Goal: Find specific page/section: Find specific page/section

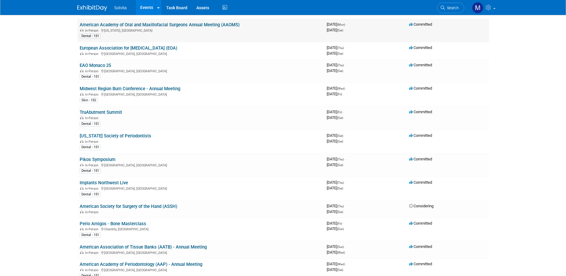
scroll to position [239, 0]
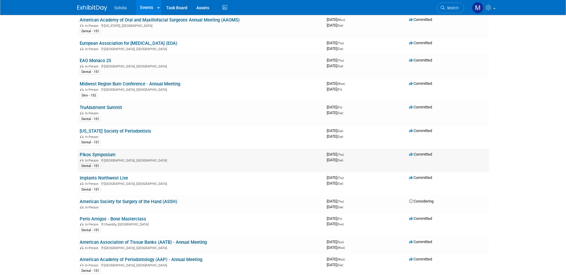
click at [104, 156] on link "Pikos Symposium" at bounding box center [98, 154] width 36 height 5
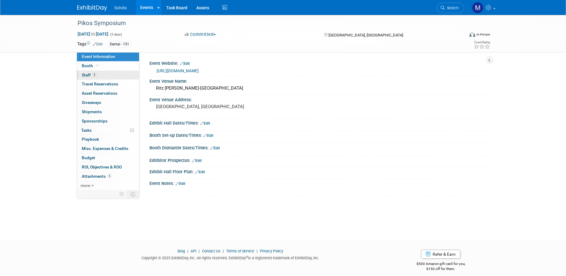
click at [87, 75] on span "Staff 2" at bounding box center [89, 75] width 15 height 5
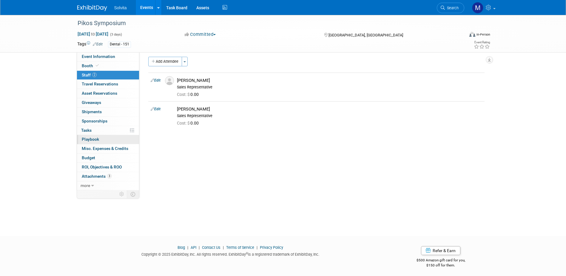
scroll to position [5, 0]
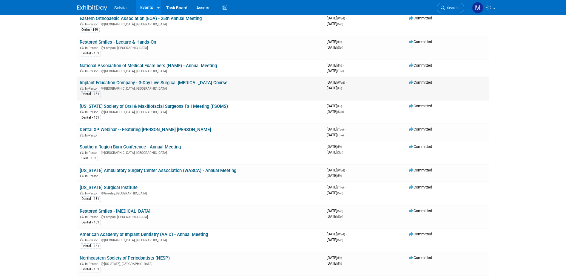
scroll to position [537, 0]
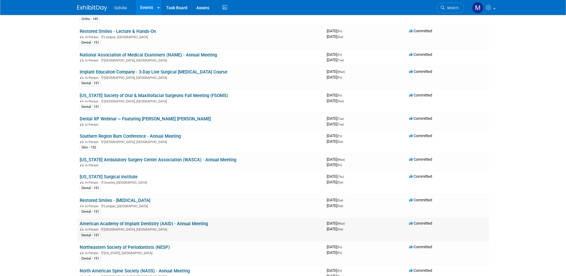
click at [134, 222] on link "American Academy of Implant Dentistry (AAID) - Annual Meeting" at bounding box center [144, 223] width 128 height 5
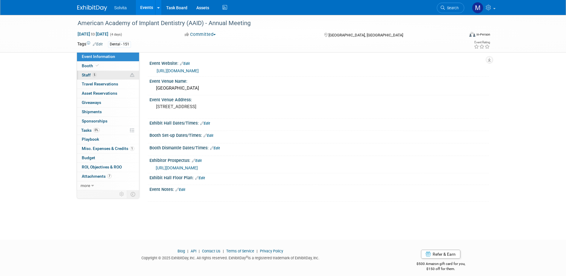
click at [86, 71] on link "5 Staff 5" at bounding box center [108, 75] width 62 height 9
